Goal: Information Seeking & Learning: Learn about a topic

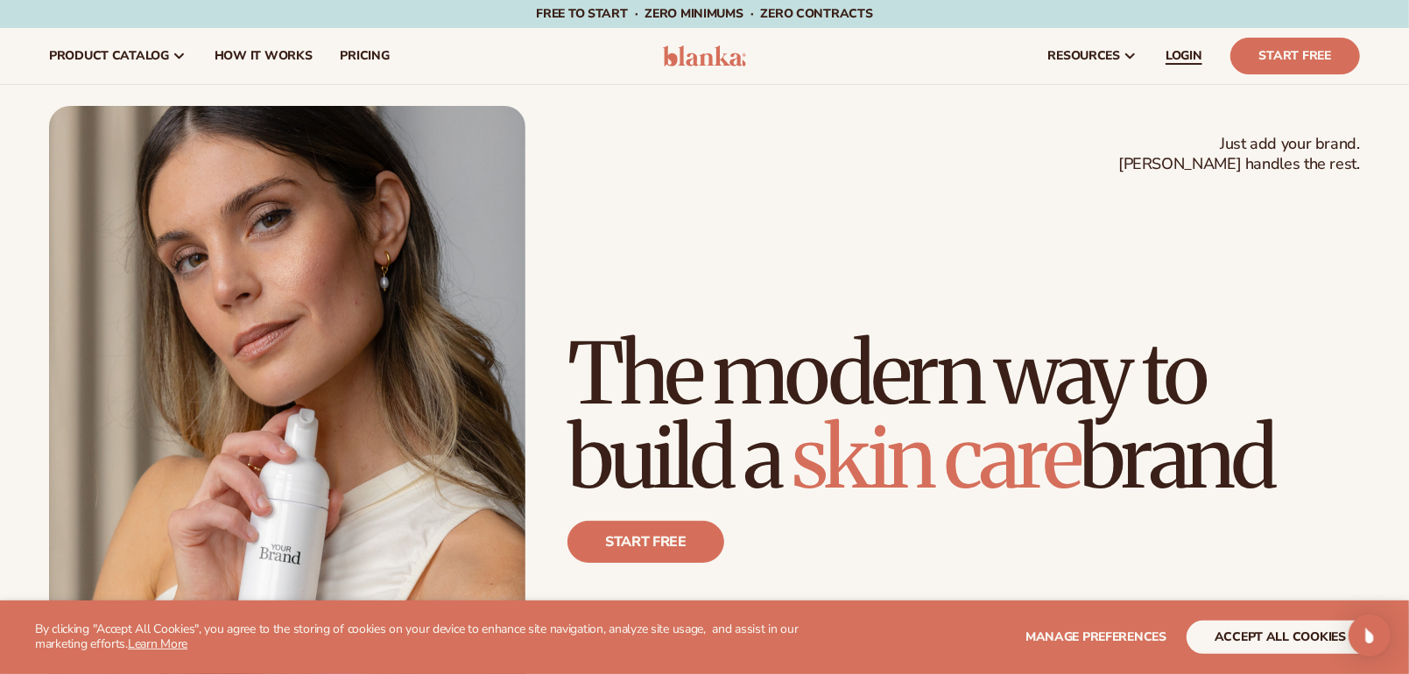
click at [1185, 61] on span "LOGIN" at bounding box center [1184, 56] width 37 height 14
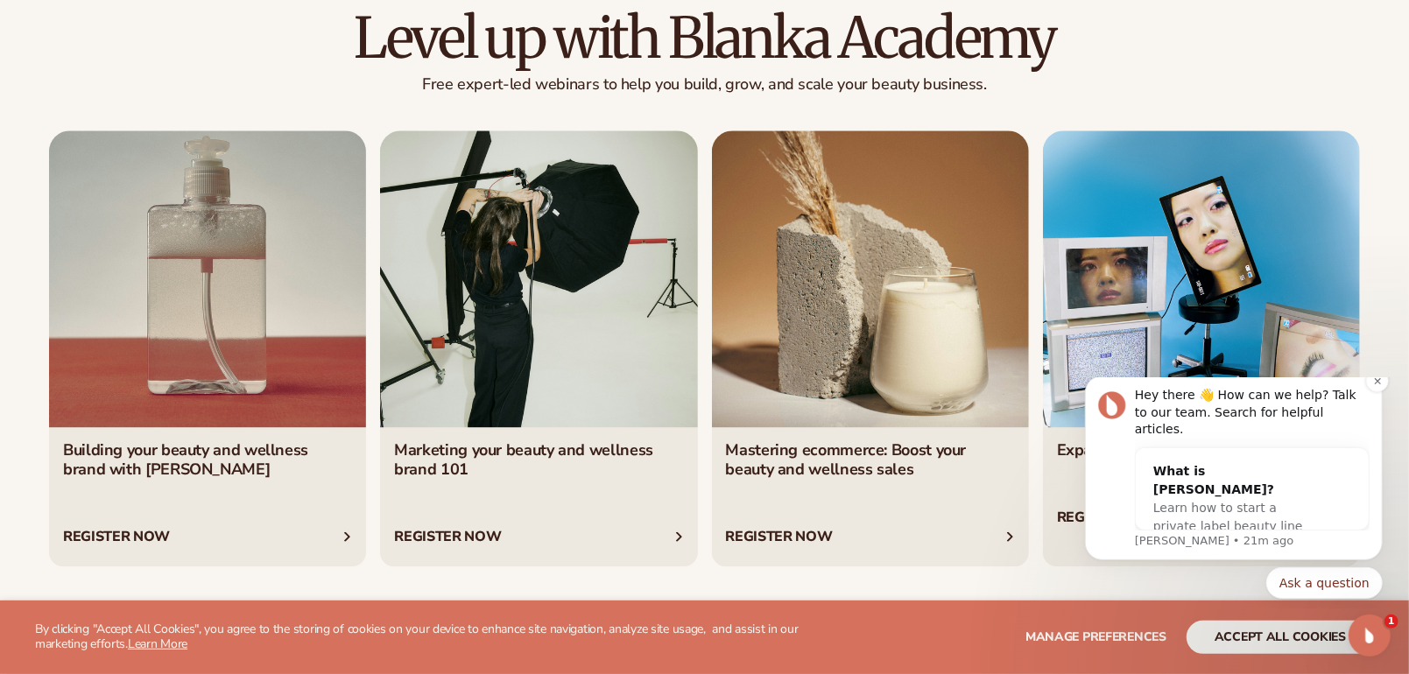
scroll to position [3503, 0]
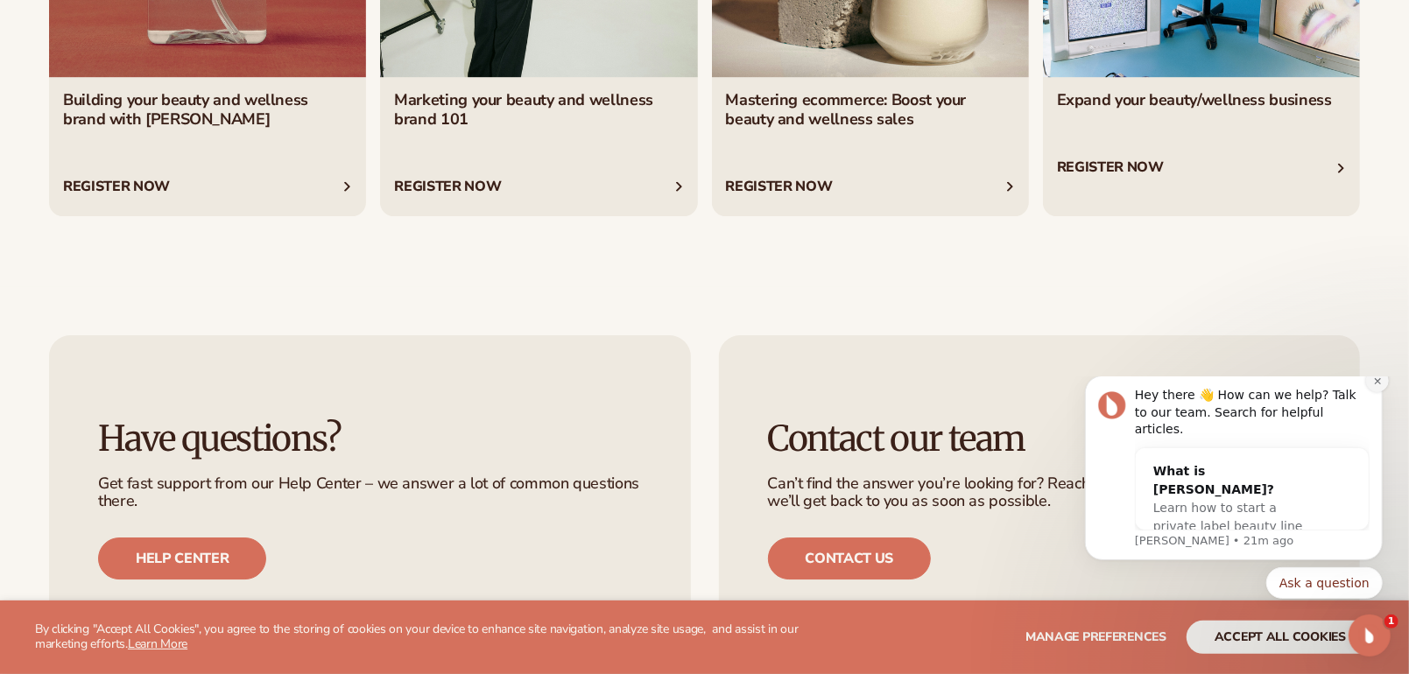
click at [1376, 385] on icon "Dismiss notification" at bounding box center [1377, 381] width 10 height 10
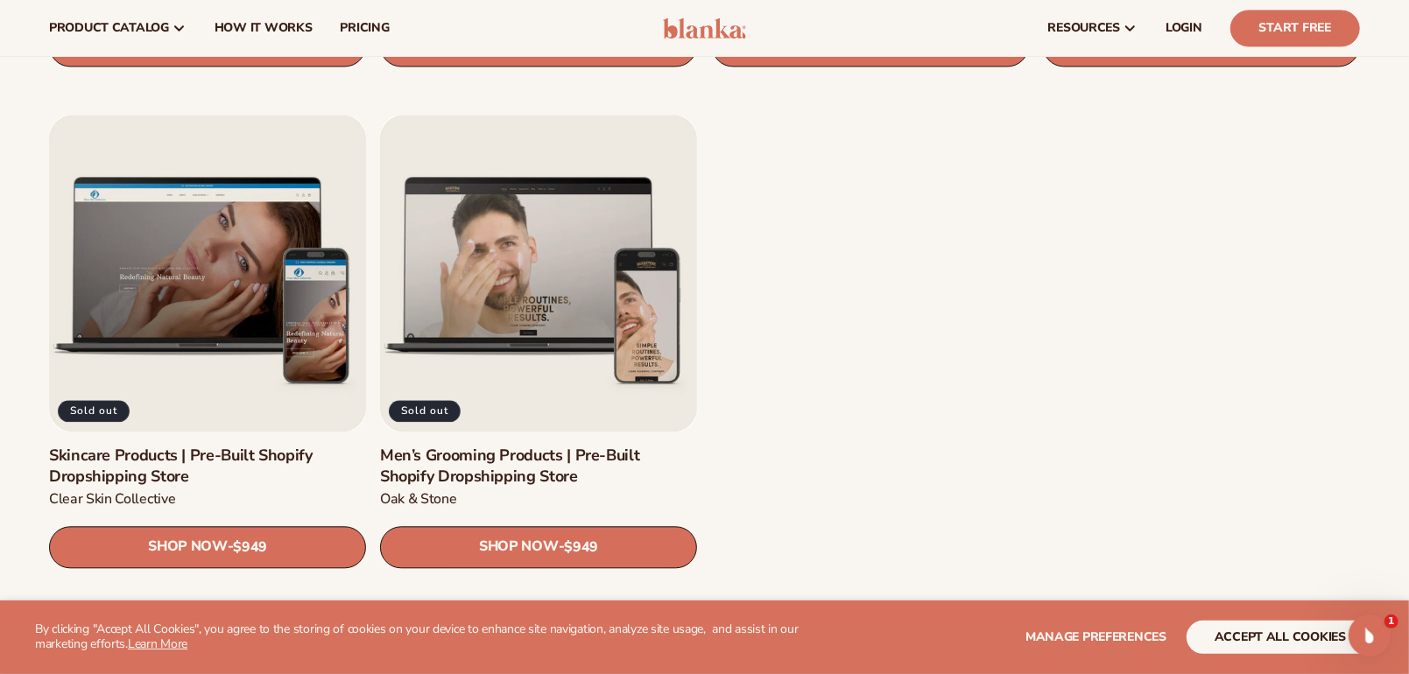
scroll to position [2365, 0]
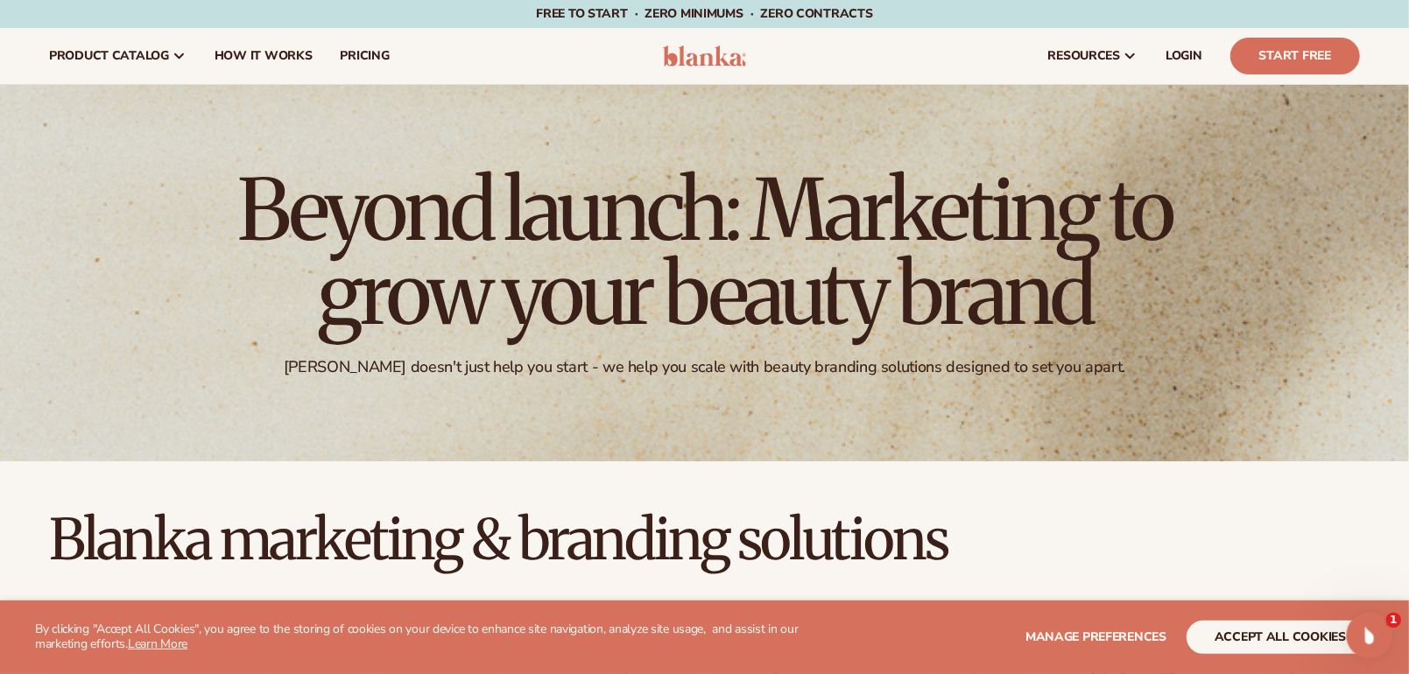
click at [1363, 626] on icon "Open Intercom Messenger" at bounding box center [1367, 633] width 29 height 29
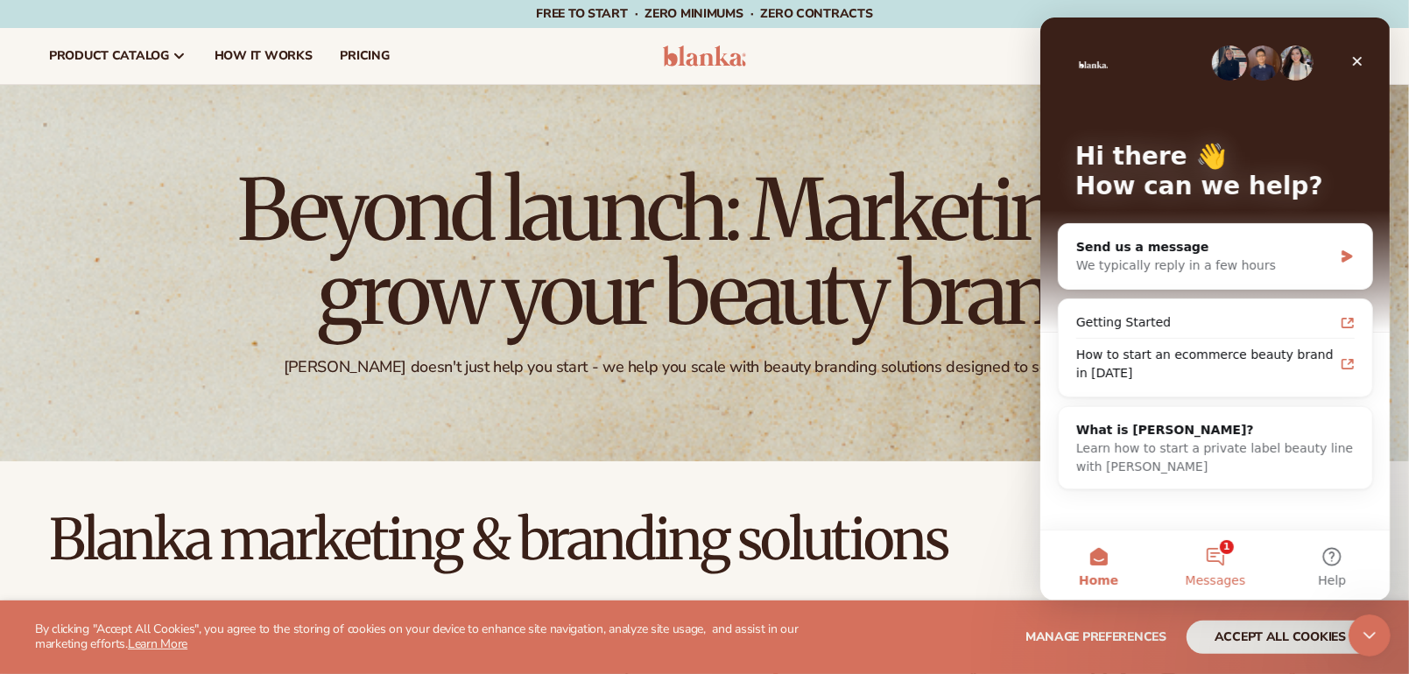
click at [1225, 547] on button "1 Messages" at bounding box center [1214, 566] width 116 height 70
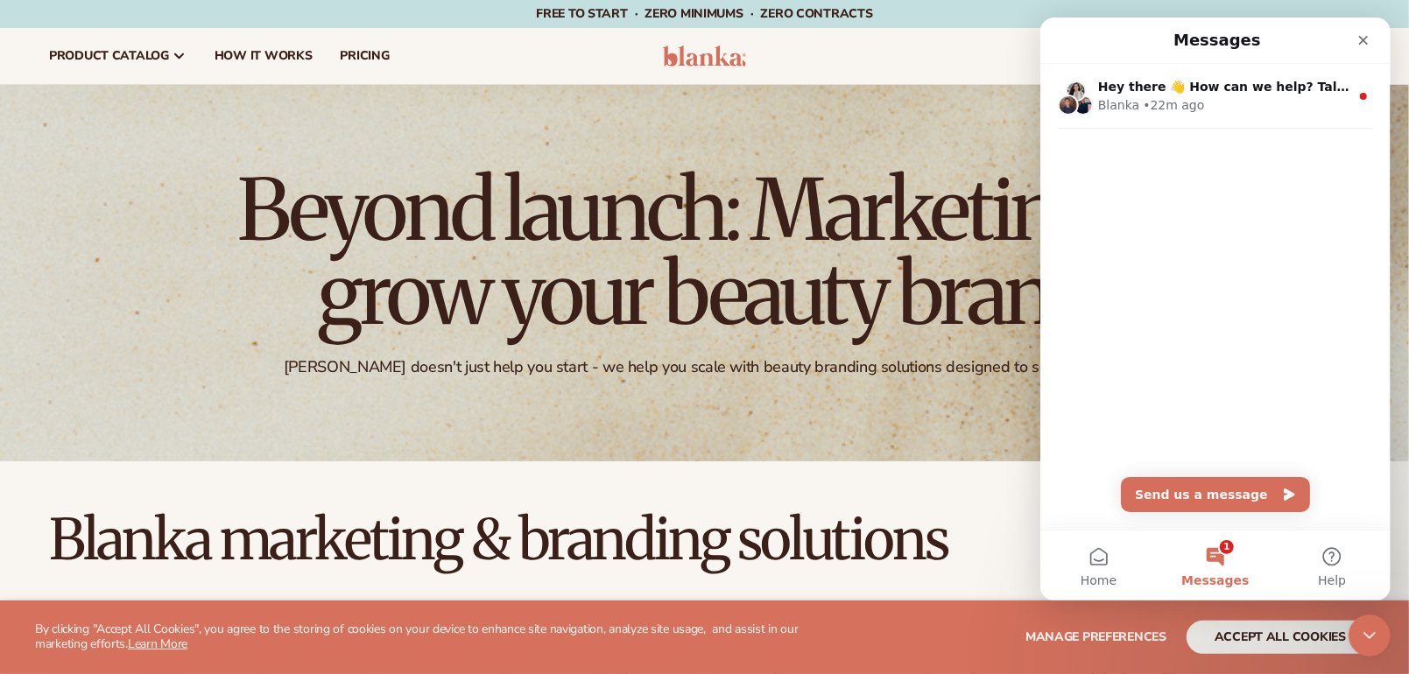
click at [1224, 554] on button "1 Messages" at bounding box center [1214, 566] width 116 height 70
click at [1367, 627] on icon "Close Intercom Messenger" at bounding box center [1367, 633] width 21 height 21
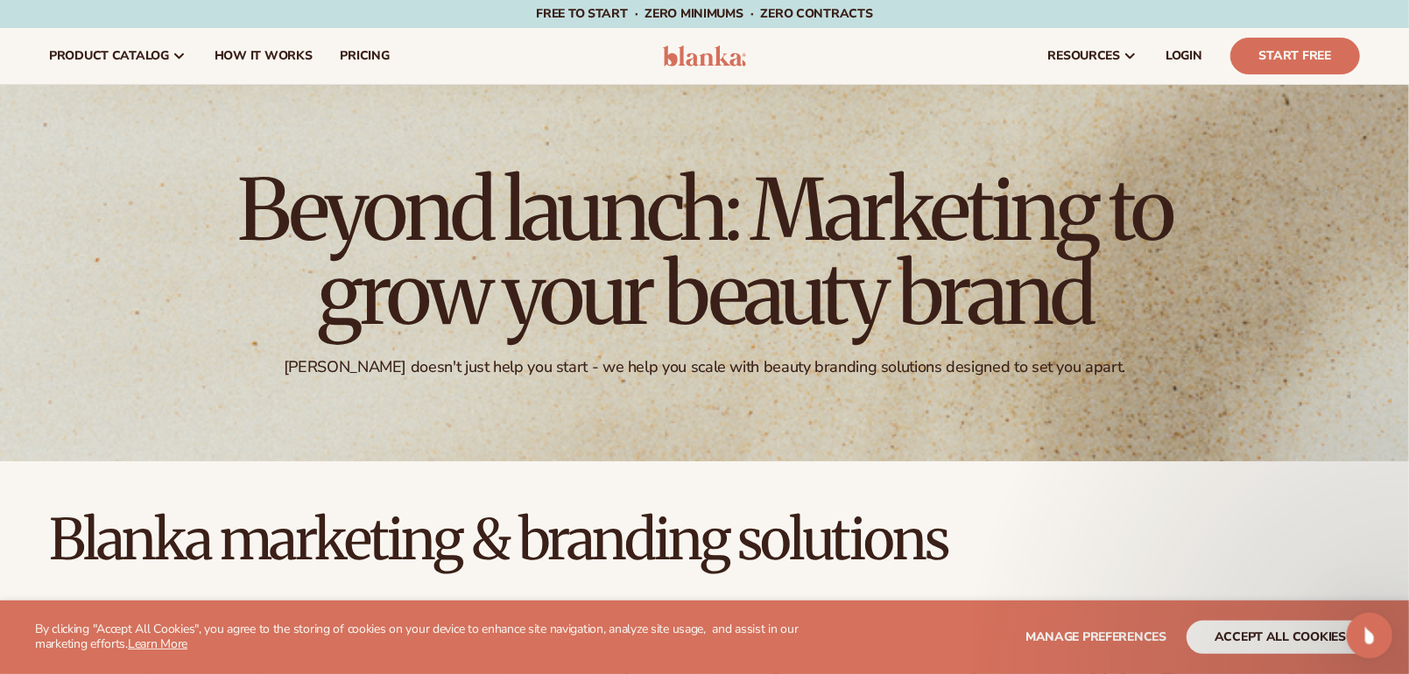
click at [1367, 627] on icon "Open Intercom Messenger" at bounding box center [1367, 633] width 12 height 14
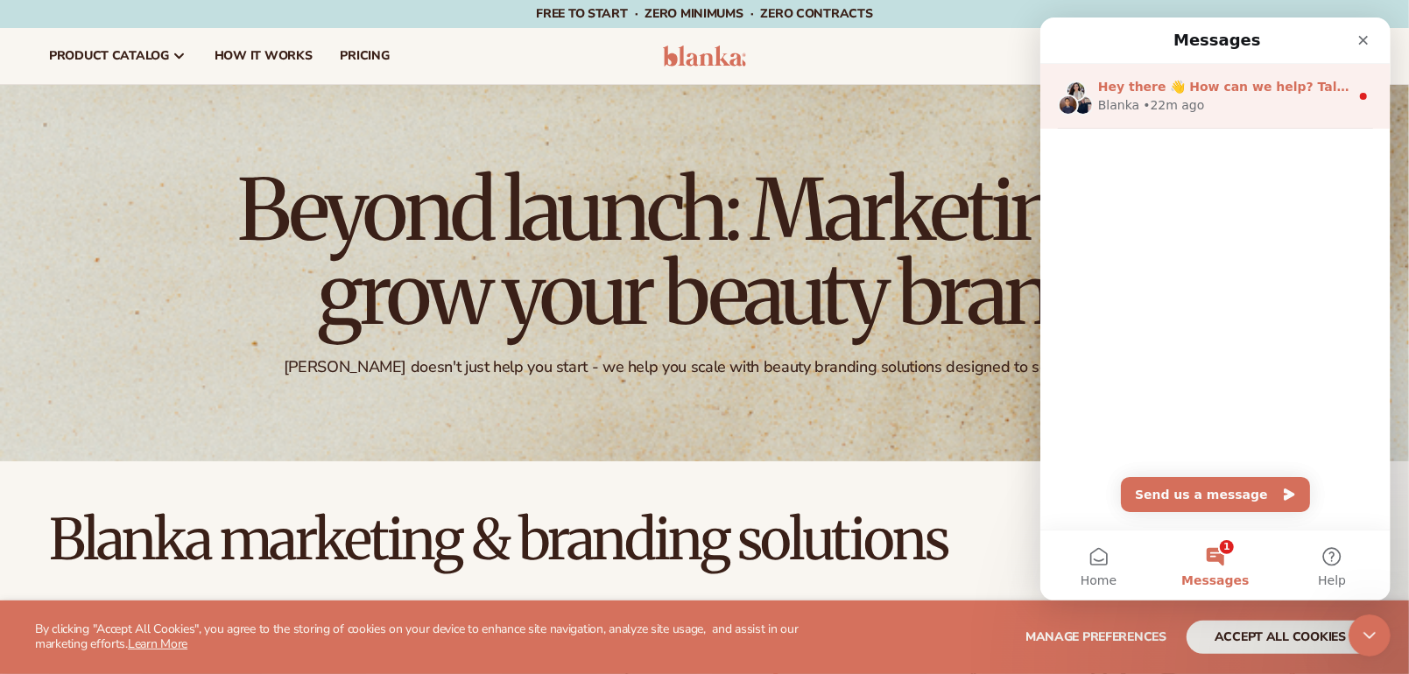
click at [1291, 100] on div "Blanka • 22m ago" at bounding box center [1222, 105] width 251 height 18
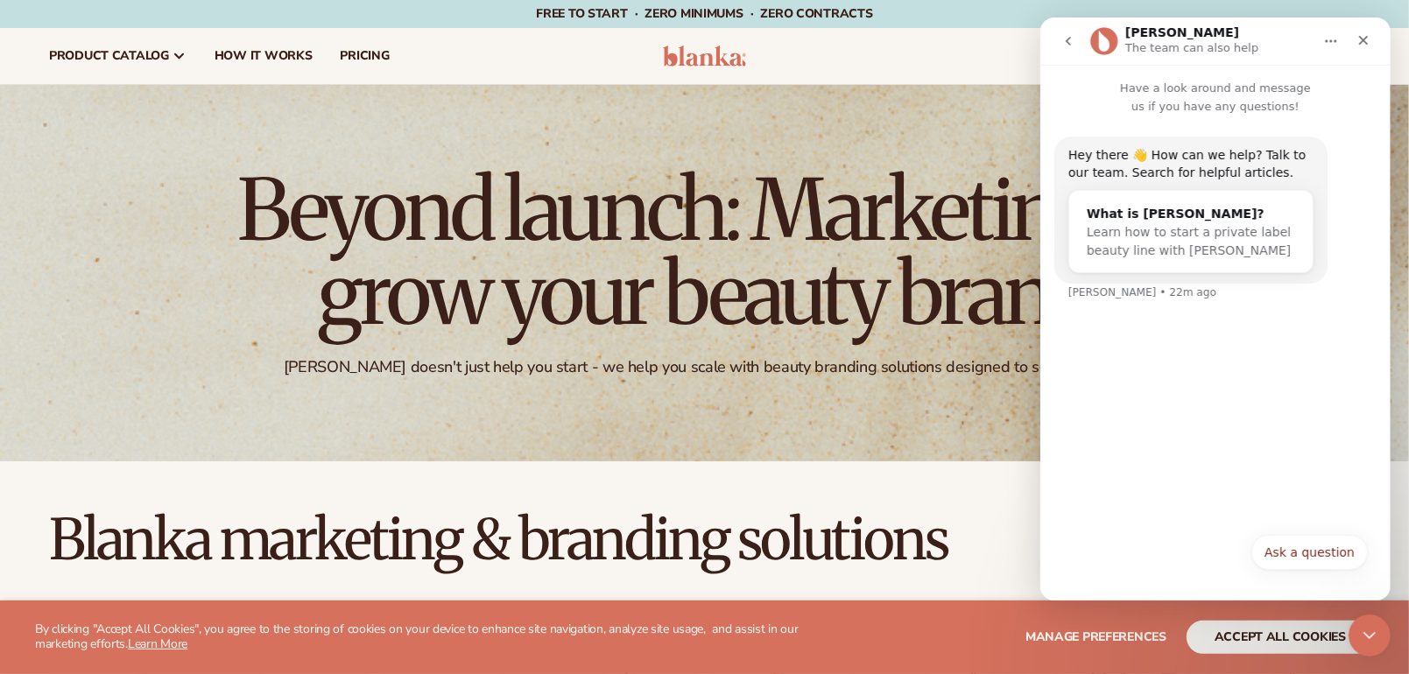
click at [1066, 40] on icon "go back" at bounding box center [1067, 41] width 5 height 9
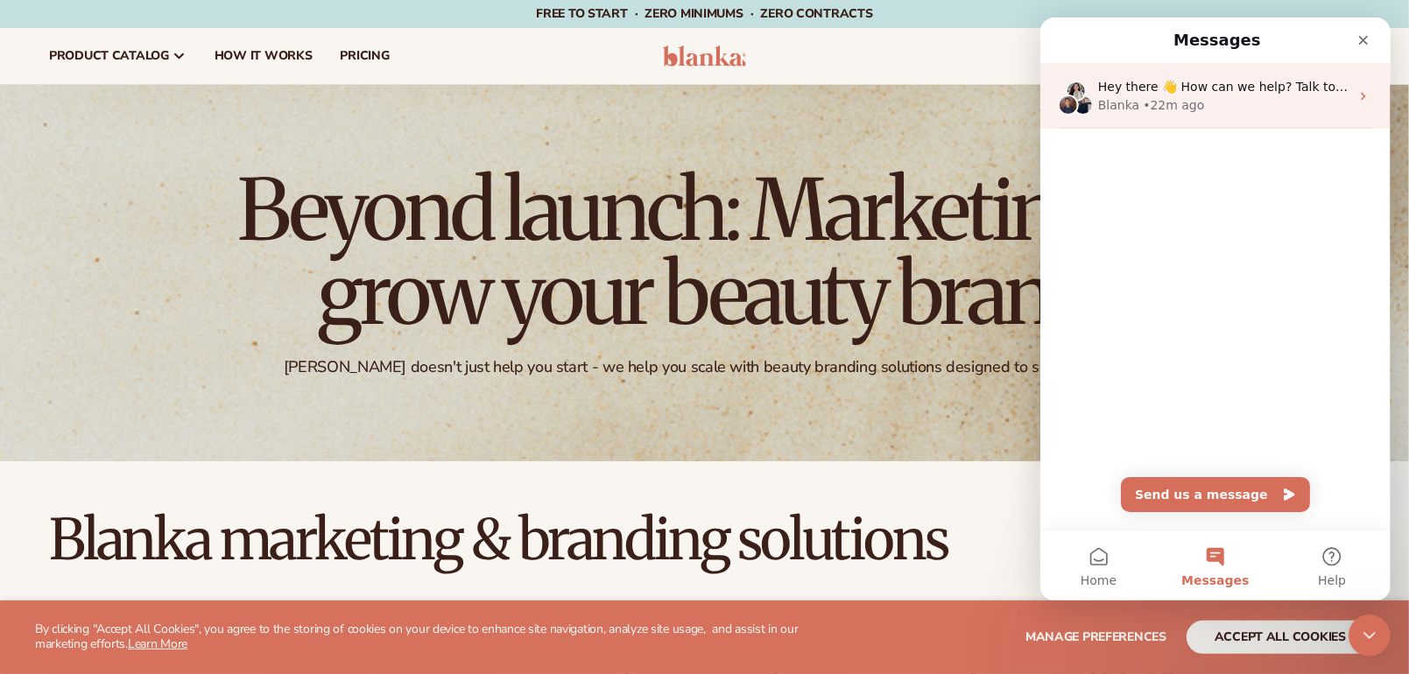
click at [1066, 101] on img "Intercom messenger" at bounding box center [1067, 105] width 21 height 21
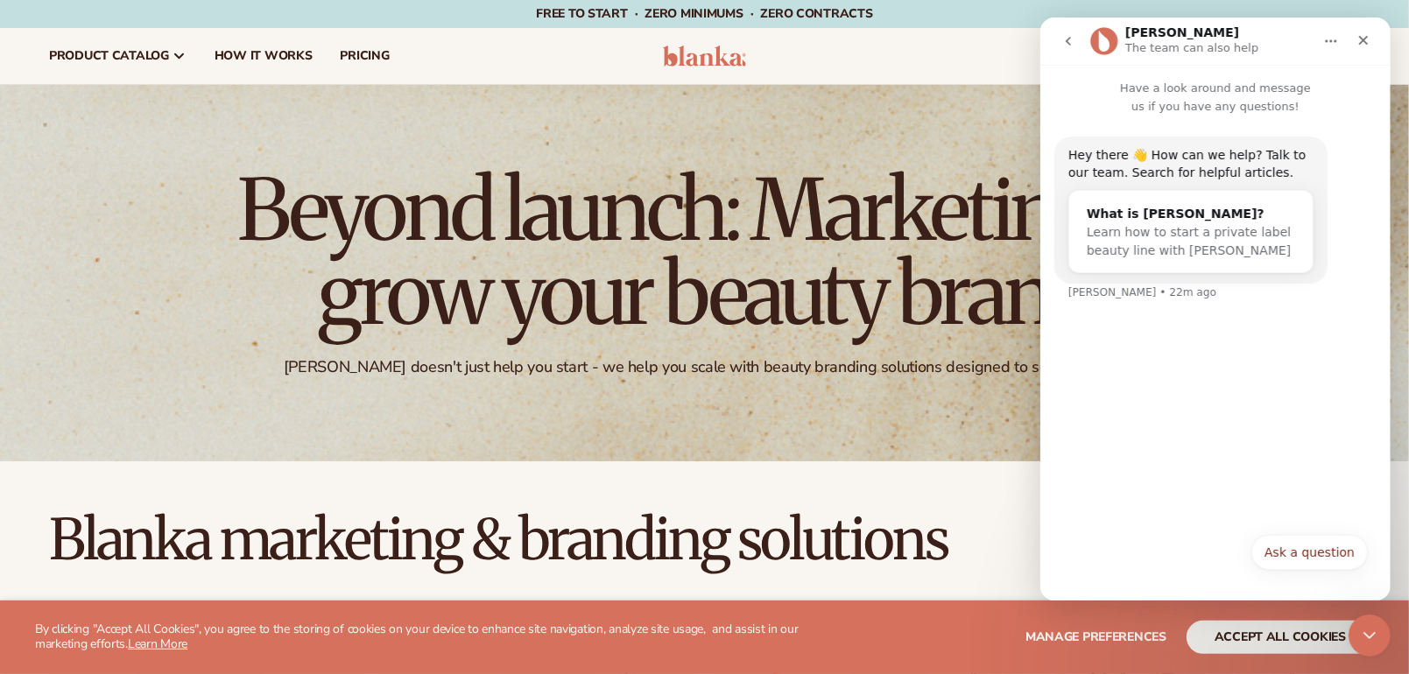
click at [1154, 43] on p "The team can also help" at bounding box center [1191, 48] width 133 height 18
click at [1069, 40] on icon "go back" at bounding box center [1068, 41] width 14 height 14
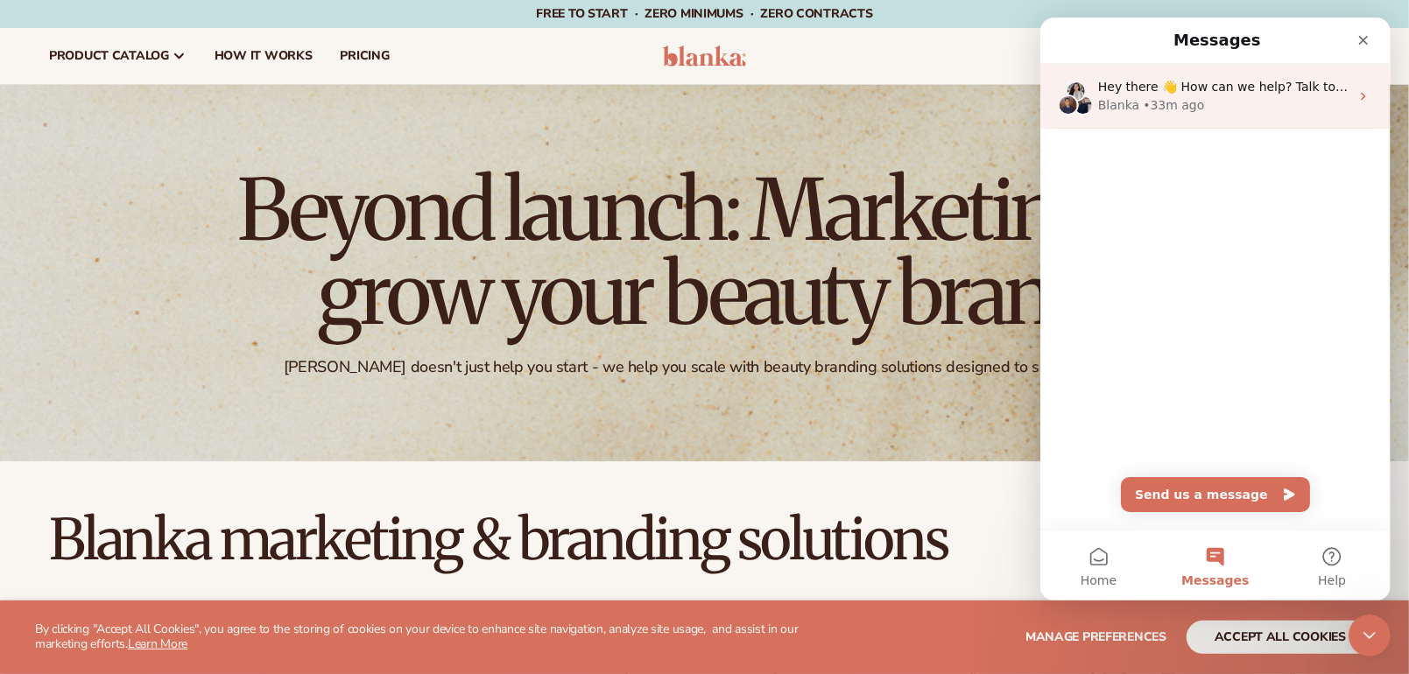
click at [1356, 95] on icon "Intercom messenger" at bounding box center [1363, 96] width 14 height 14
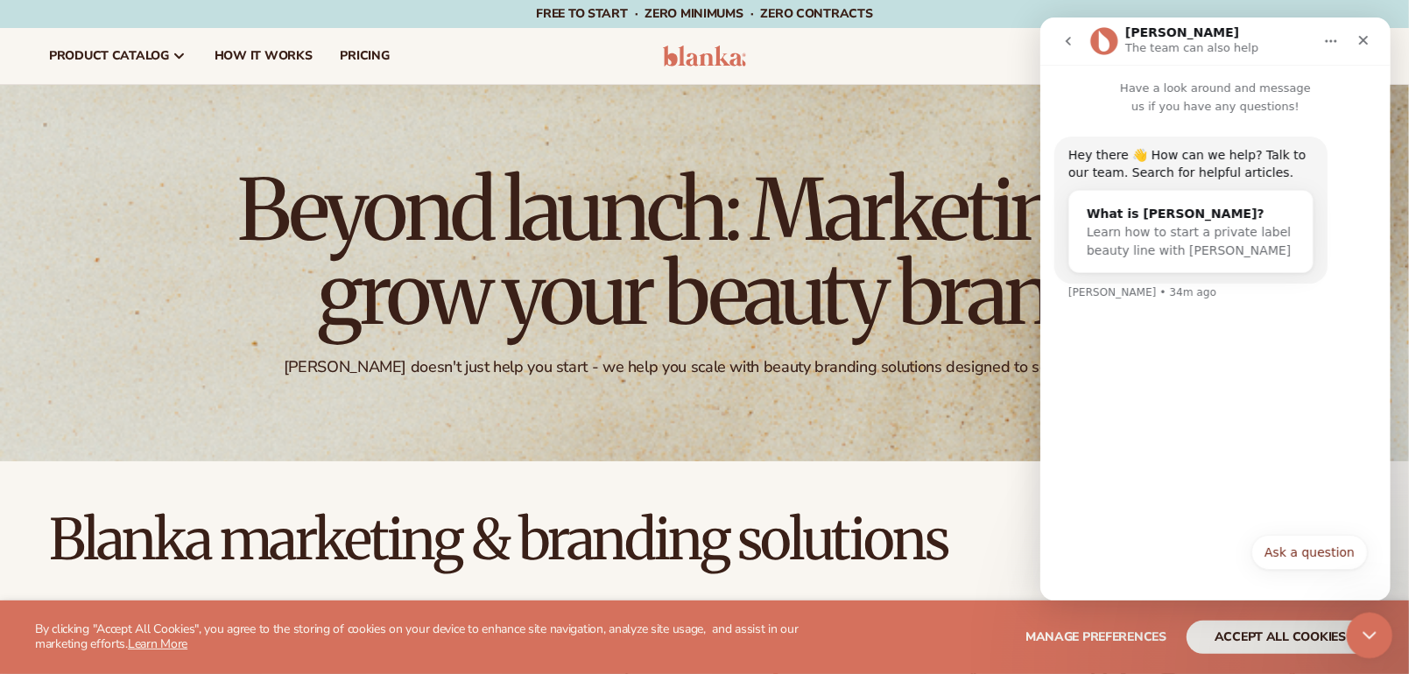
click at [1363, 630] on icon "Close Intercom Messenger" at bounding box center [1367, 633] width 21 height 21
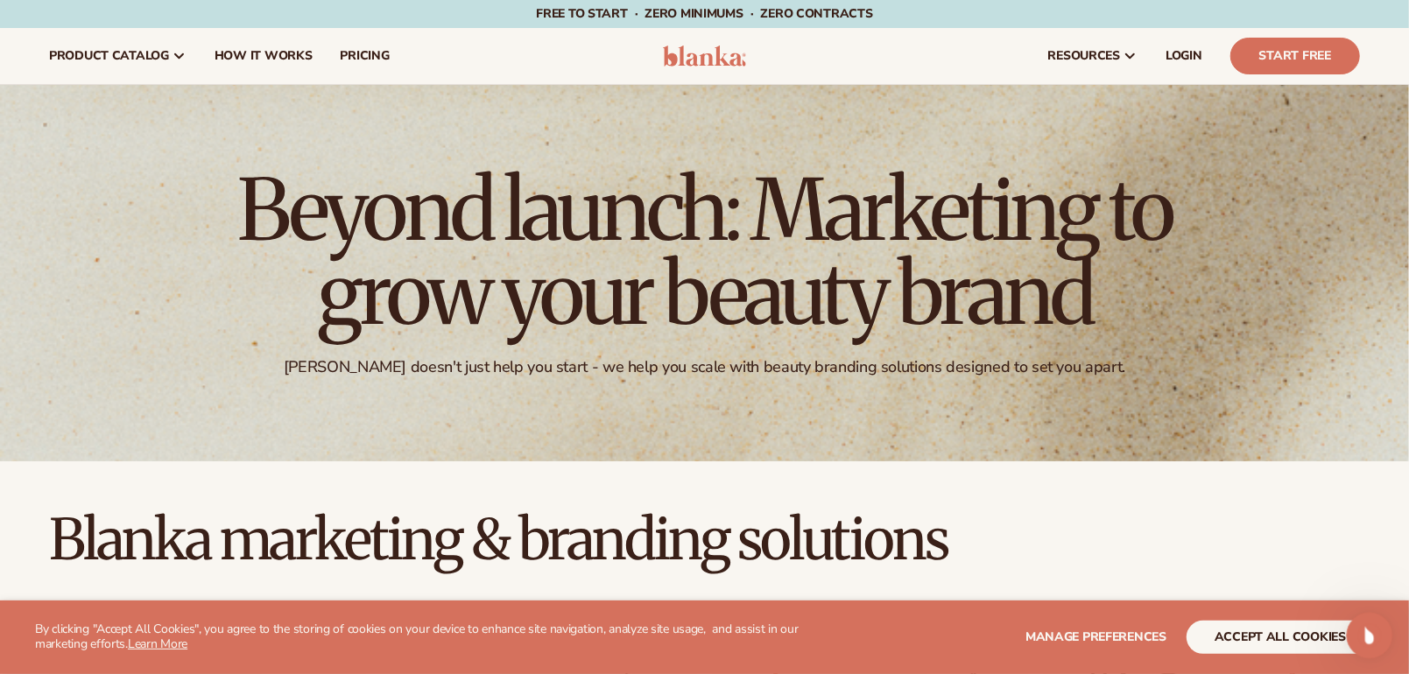
click at [1363, 630] on icon "Open Intercom Messenger" at bounding box center [1367, 633] width 29 height 29
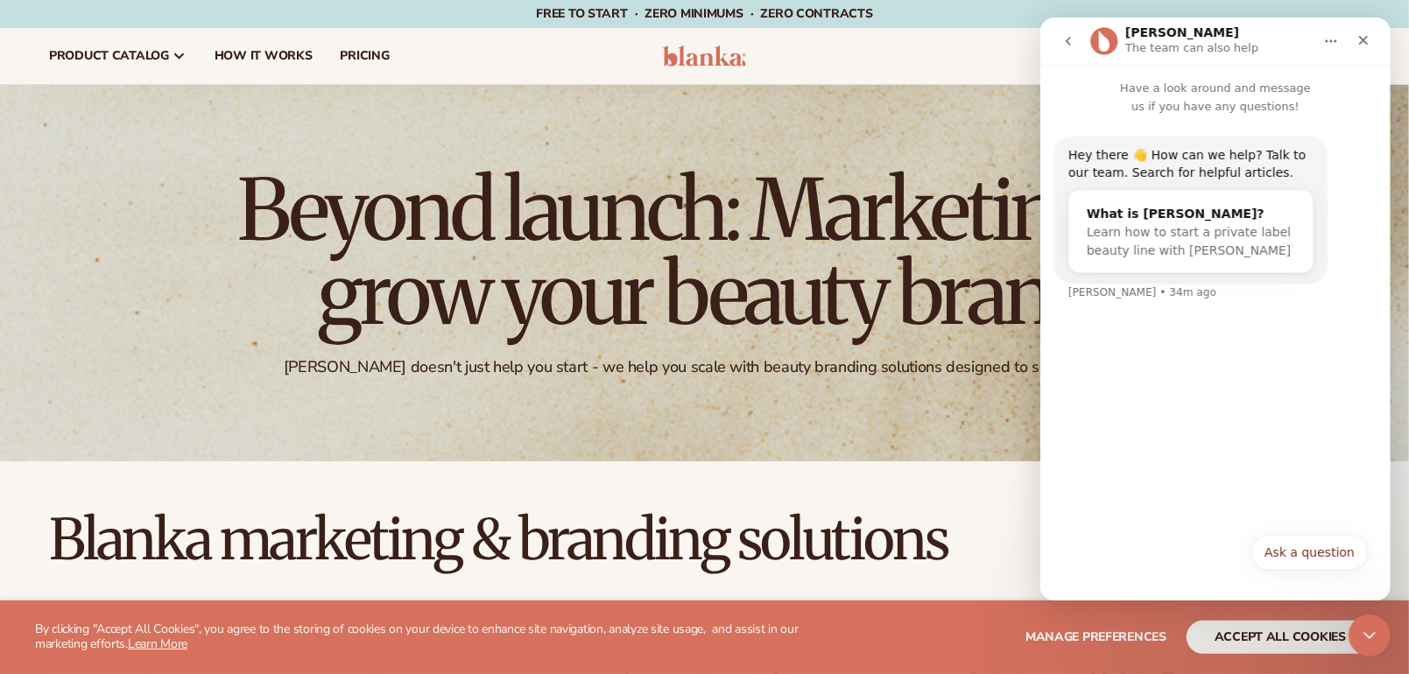
click at [871, 525] on h2 "Blanka marketing & branding solutions" at bounding box center [704, 540] width 1409 height 59
click at [1356, 42] on icon "Close" at bounding box center [1363, 40] width 14 height 14
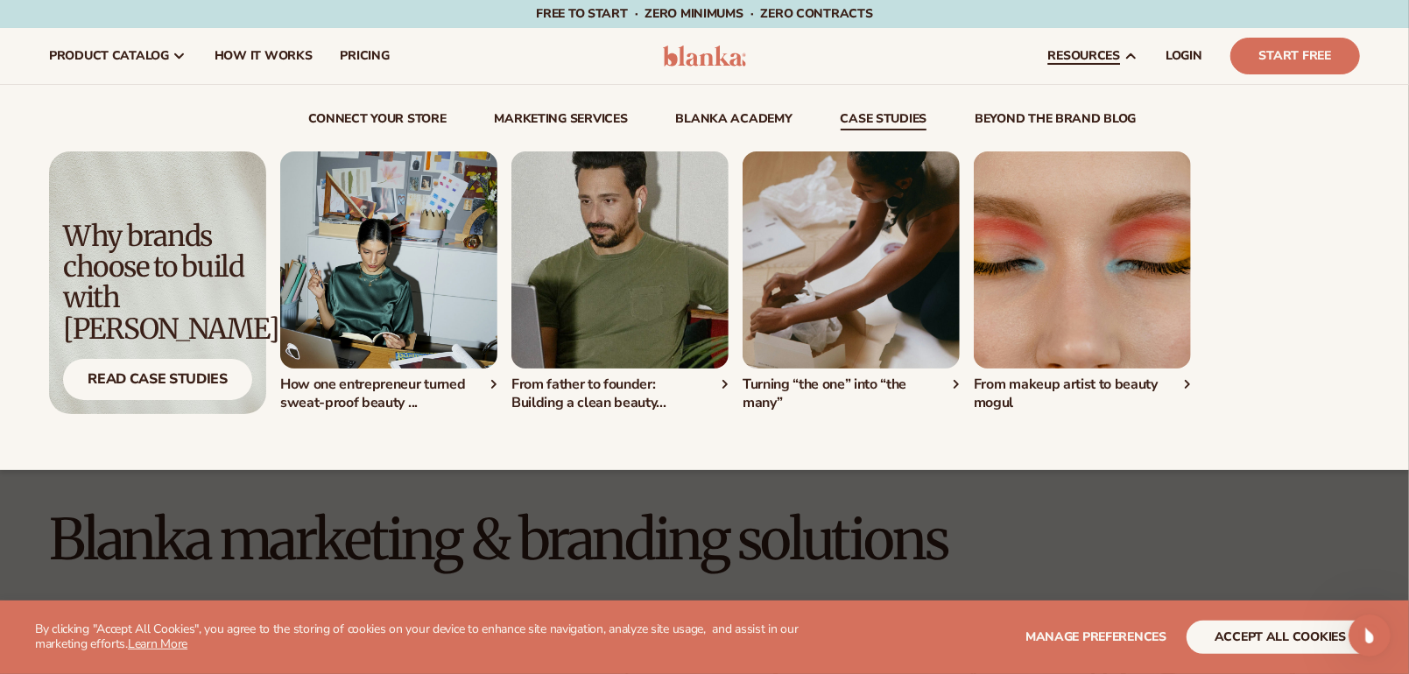
click at [888, 123] on link "case studies" at bounding box center [884, 122] width 87 height 18
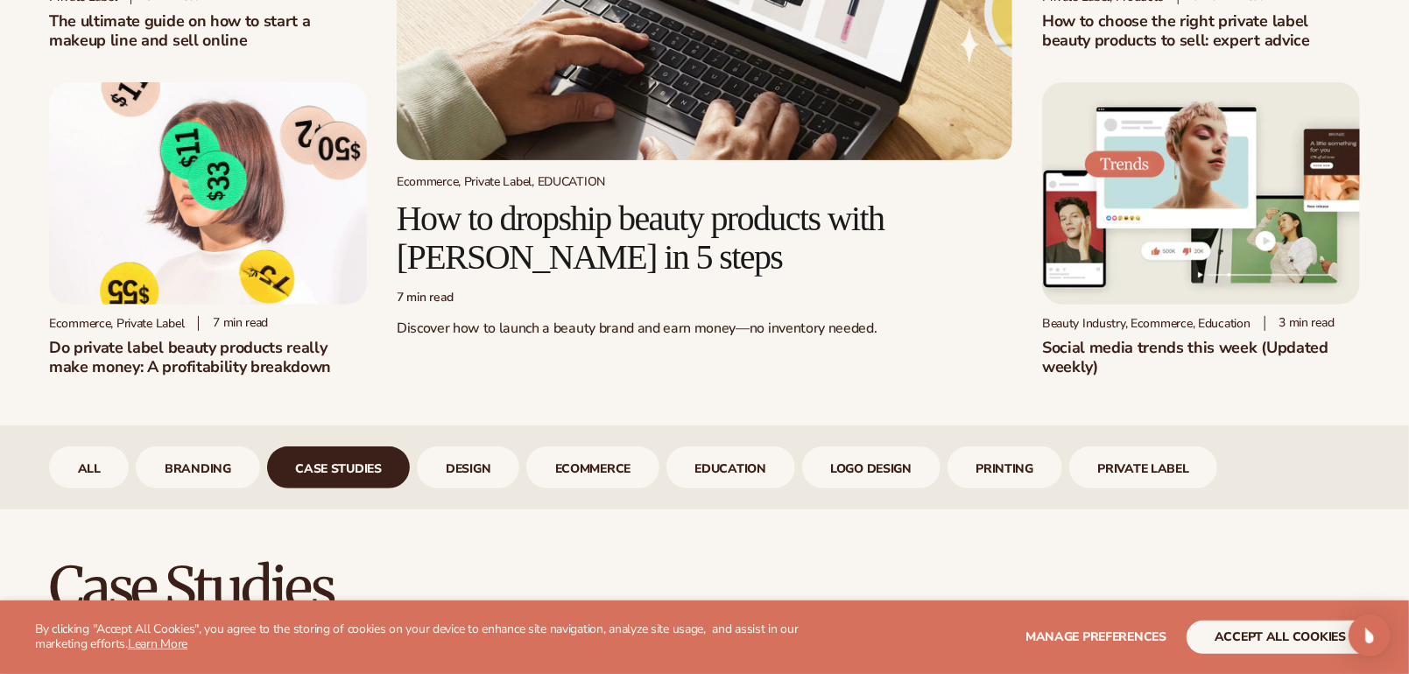
scroll to position [526, 0]
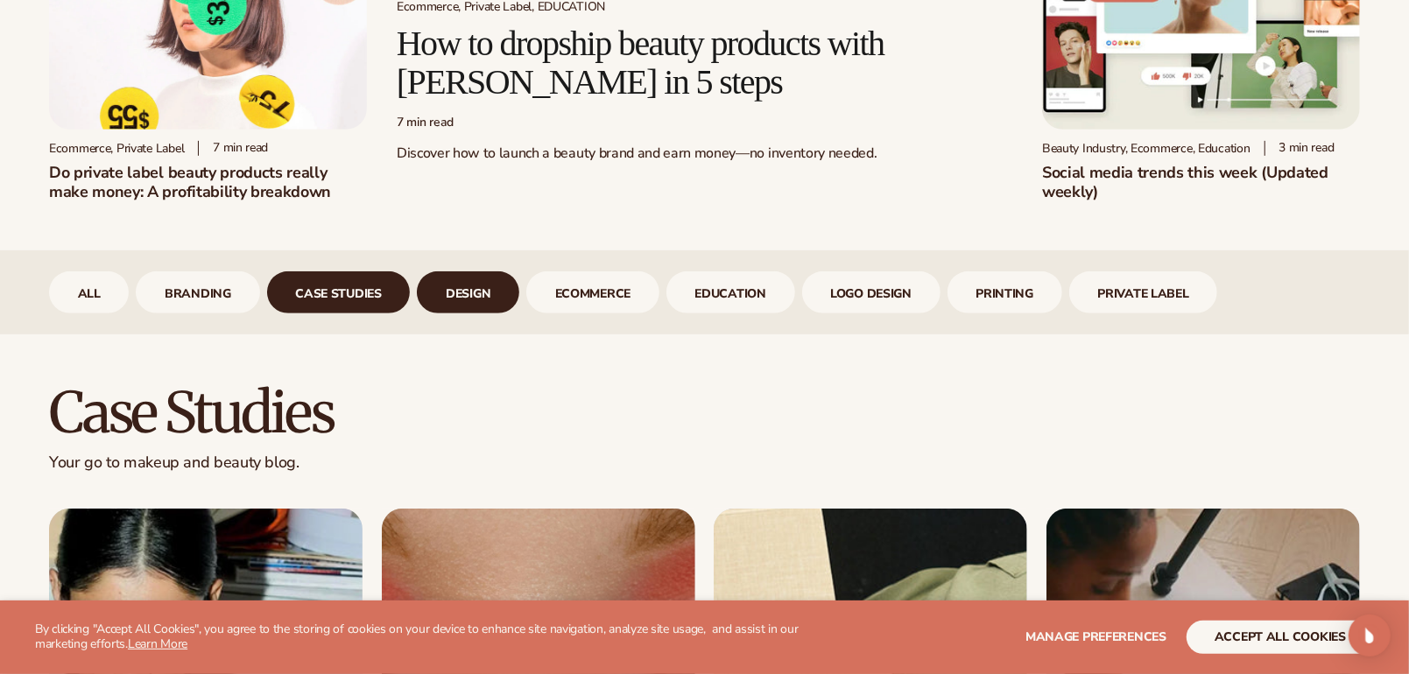
click at [471, 297] on link "design" at bounding box center [468, 293] width 102 height 42
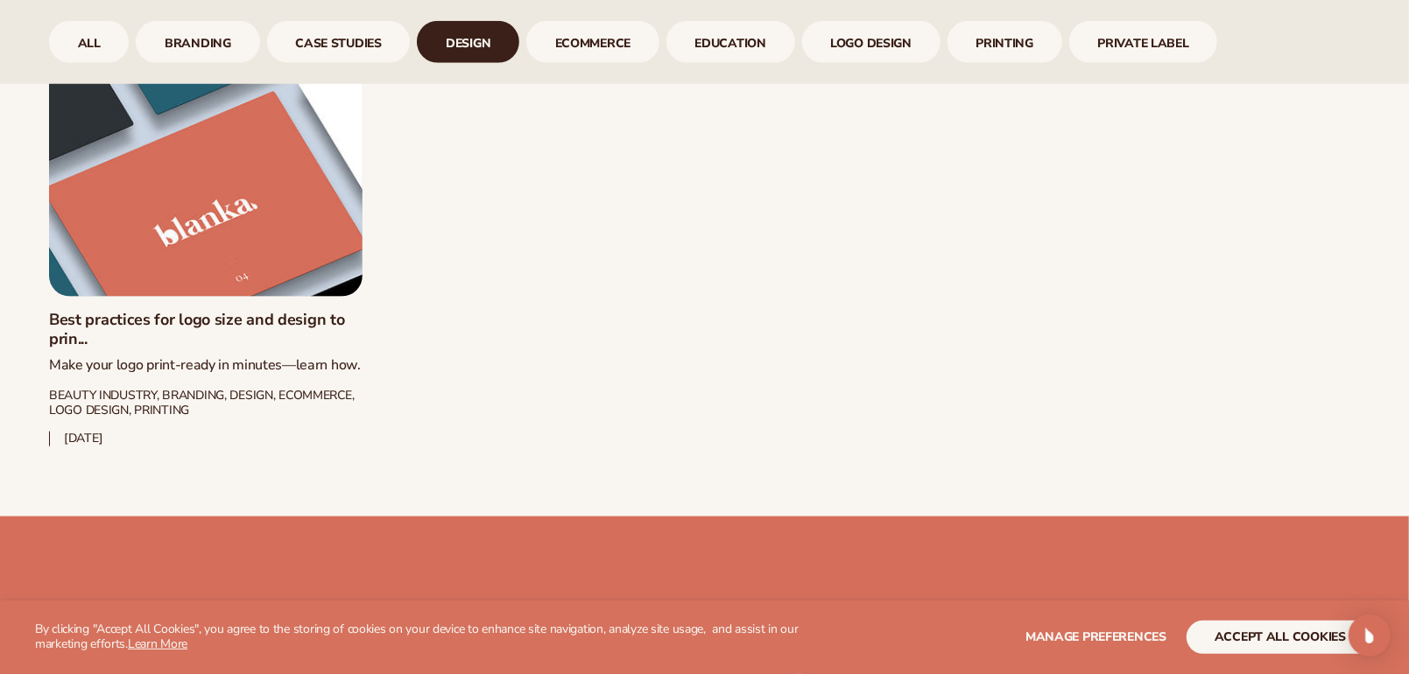
scroll to position [788, 0]
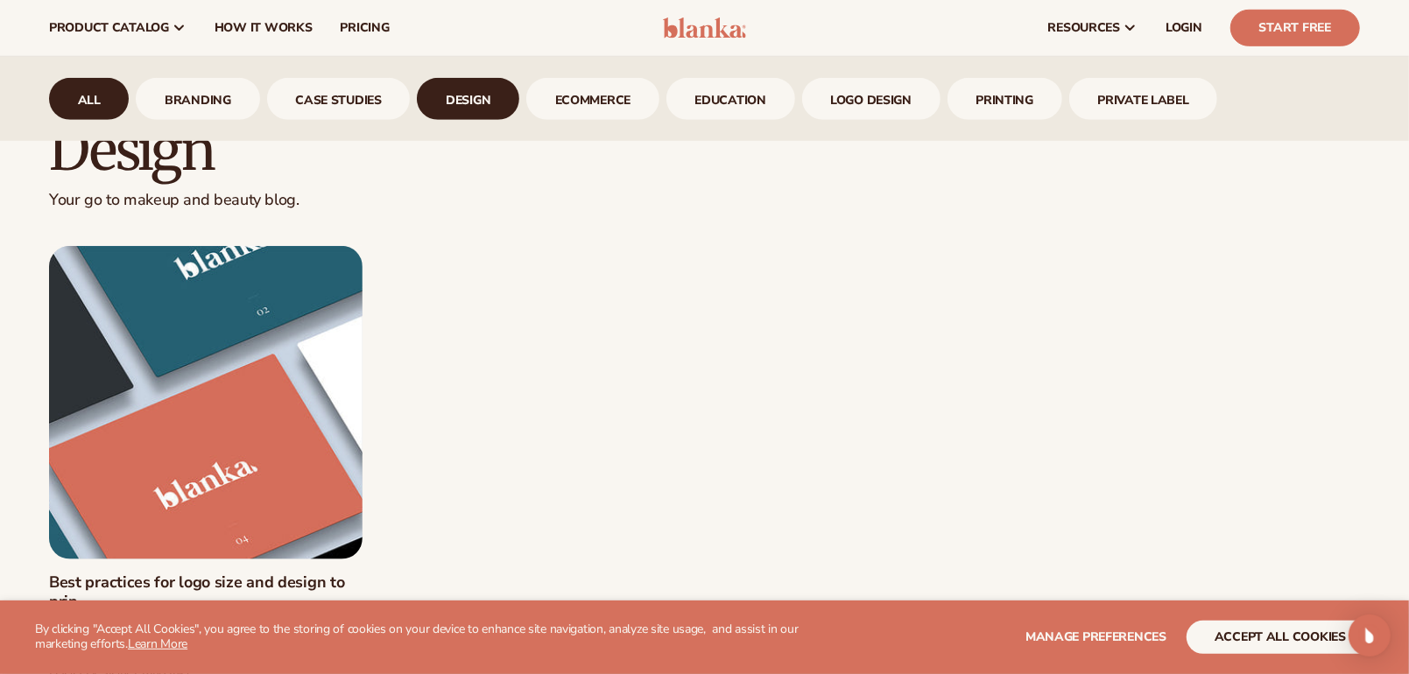
click at [102, 106] on link "All" at bounding box center [89, 99] width 80 height 42
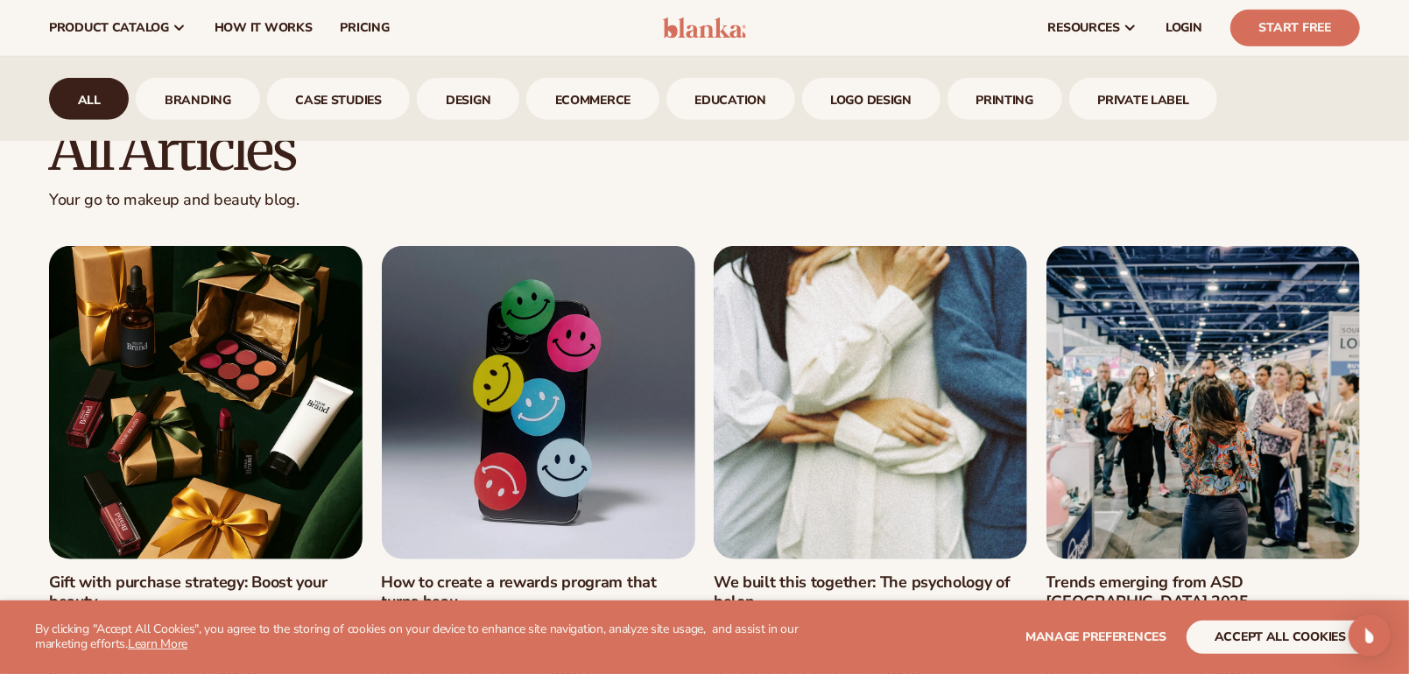
scroll to position [876, 0]
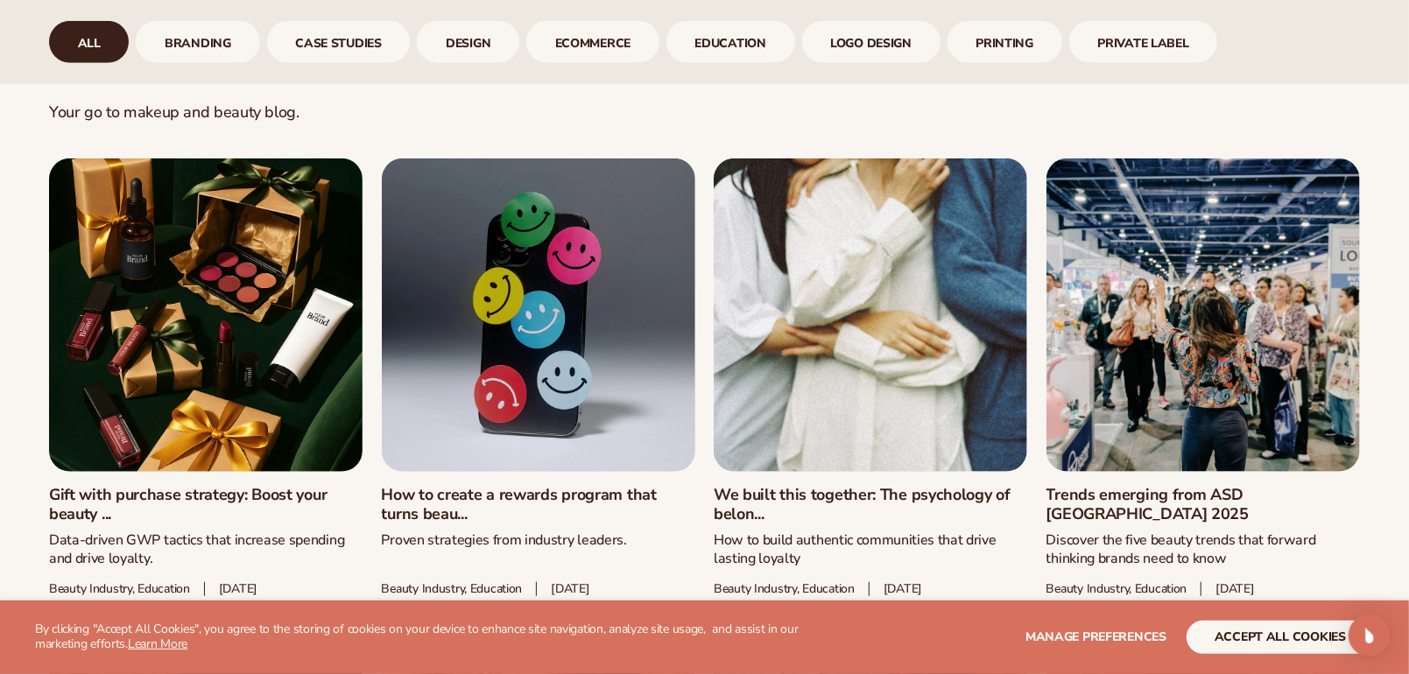
click at [286, 486] on link "Gift with purchase strategy: Boost your beauty ..." at bounding box center [206, 505] width 314 height 38
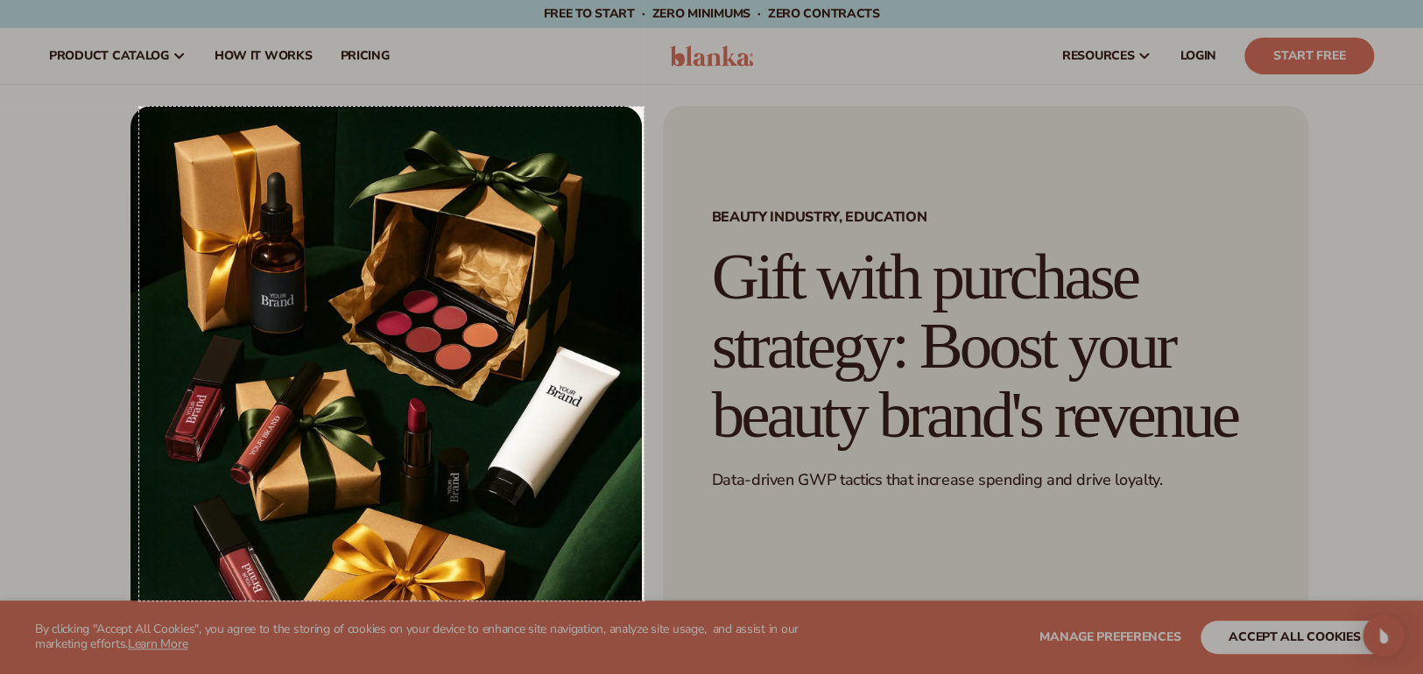
drag, startPoint x: 139, startPoint y: 107, endPoint x: 644, endPoint y: 601, distance: 706.1
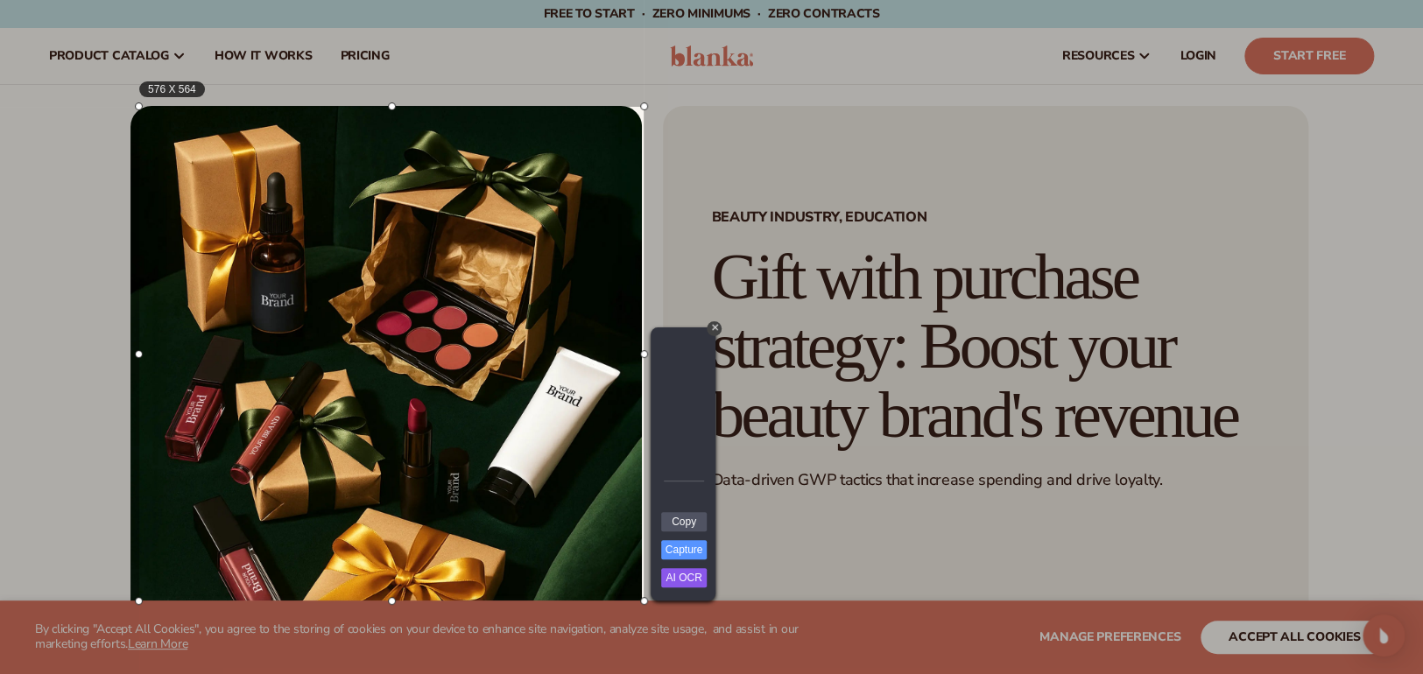
click at [849, 171] on div at bounding box center [1034, 300] width 780 height 601
click at [930, 151] on div at bounding box center [1034, 300] width 780 height 601
click at [716, 327] on div "+" at bounding box center [714, 328] width 15 height 15
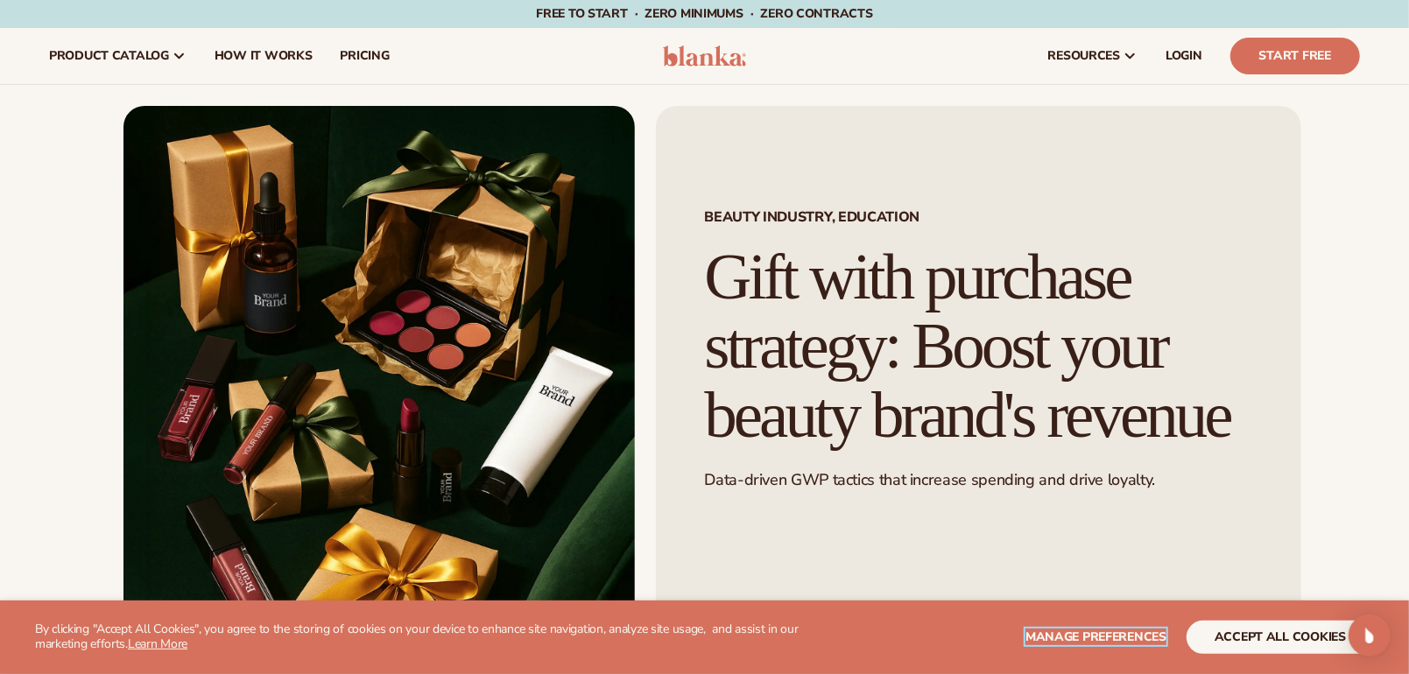
click at [1154, 632] on span "Manage preferences" at bounding box center [1096, 637] width 141 height 17
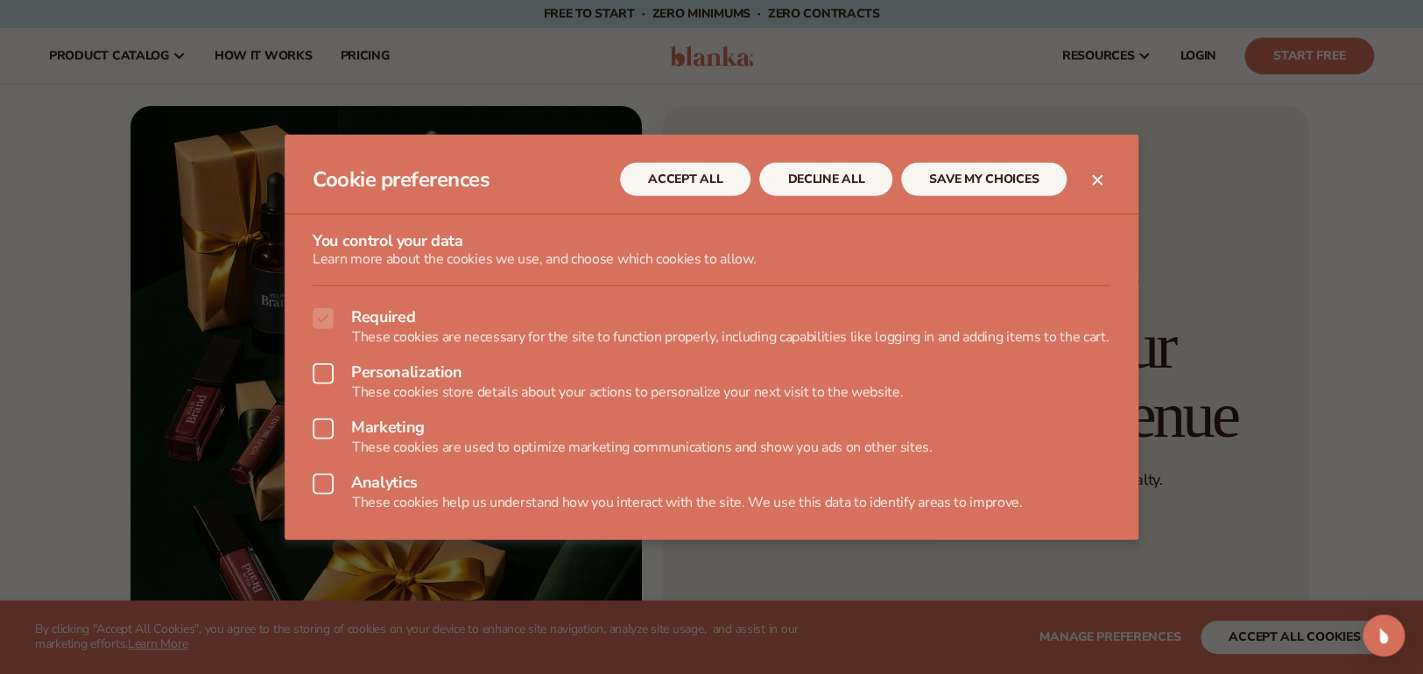
click at [1098, 175] on icon "Close dialog" at bounding box center [1097, 180] width 11 height 11
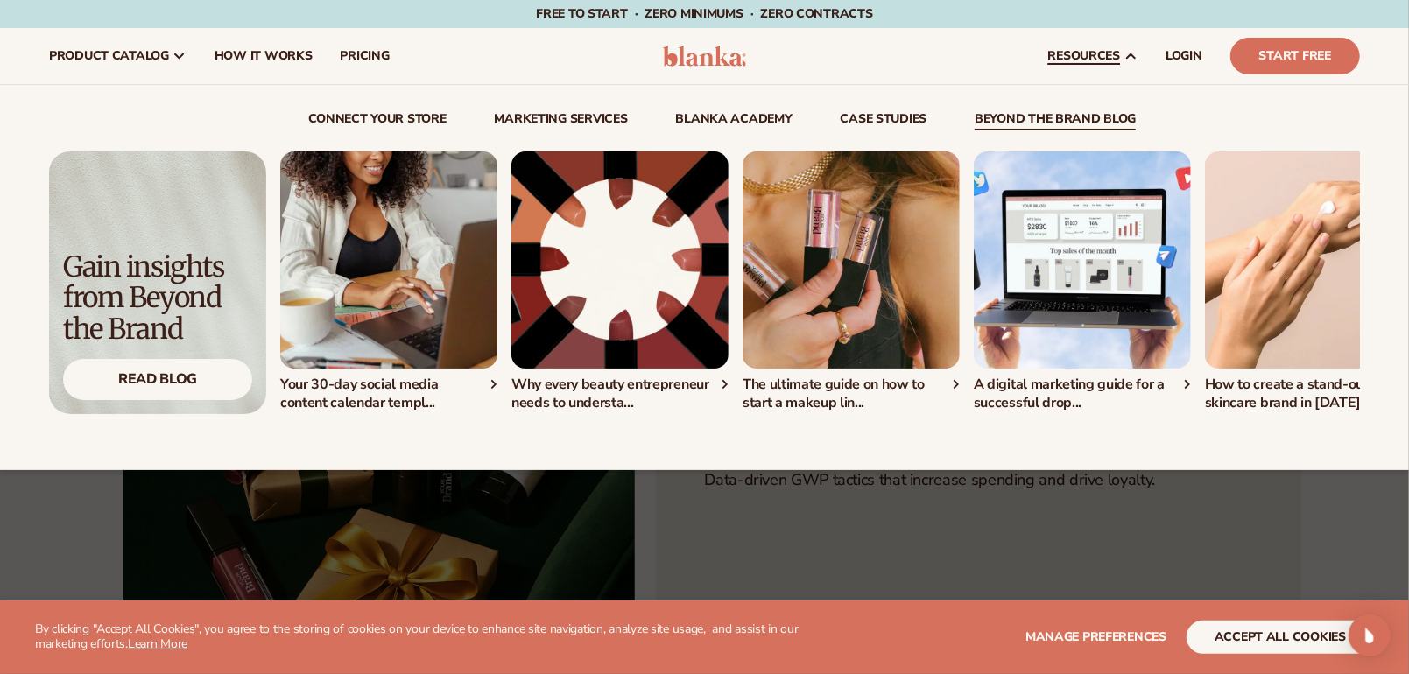
click at [826, 271] on img "3 / 5" at bounding box center [851, 260] width 217 height 217
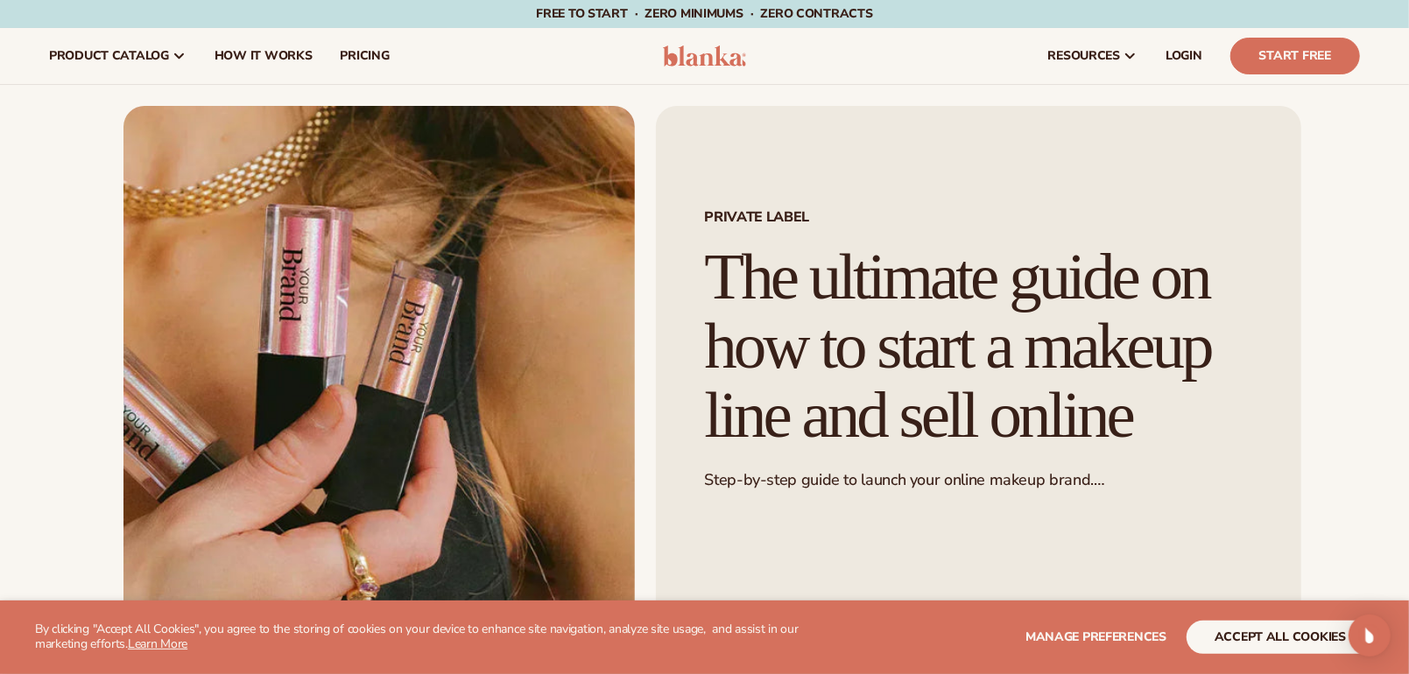
click at [1016, 18] on div "Free to start · ZERO minimums · ZERO contracts · Free to start · ZERO minimums …" at bounding box center [705, 14] width 1322 height 28
